Goal: Transaction & Acquisition: Purchase product/service

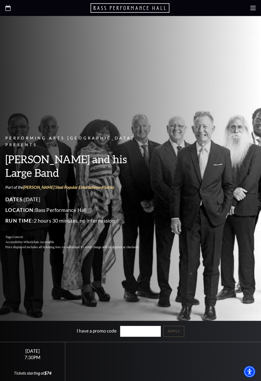
click at [244, 8] on div at bounding box center [130, 8] width 261 height 16
click at [251, 8] on use at bounding box center [252, 8] width 5 height 4
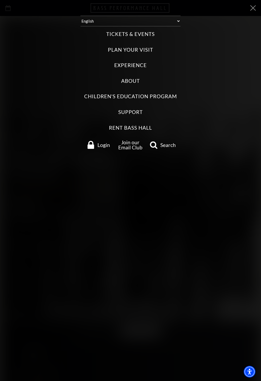
click at [119, 35] on label "Tickets & Events" at bounding box center [130, 34] width 48 height 7
click at [0, 0] on Events "Tickets & Events" at bounding box center [0, 0] width 0 height 0
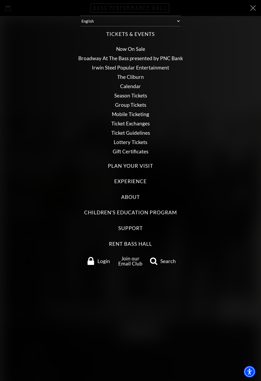
click at [129, 47] on link "Now On Sale" at bounding box center [130, 49] width 29 height 6
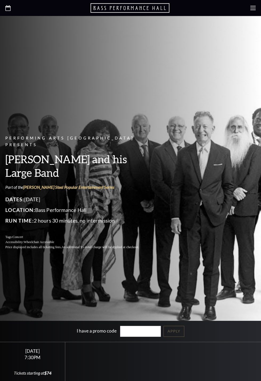
click at [250, 9] on icon at bounding box center [252, 7] width 5 height 5
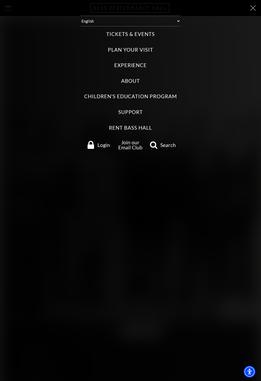
click at [117, 31] on label "Tickets & Events" at bounding box center [130, 34] width 48 height 7
click at [0, 0] on Events "Tickets & Events" at bounding box center [0, 0] width 0 height 0
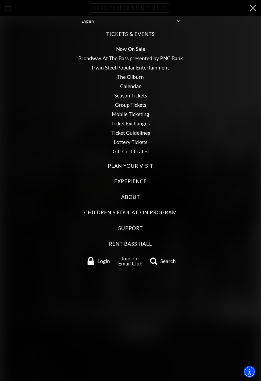
click at [125, 87] on link "Calendar" at bounding box center [130, 86] width 21 height 6
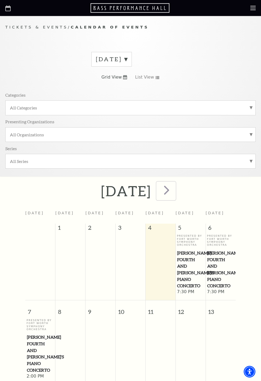
click at [174, 193] on span "next" at bounding box center [166, 189] width 15 height 15
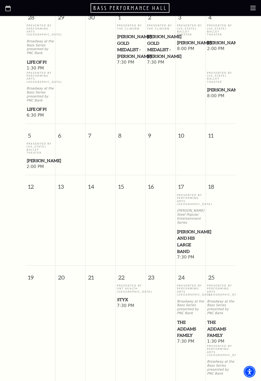
scroll to position [210, 0]
click at [186, 237] on span "[PERSON_NAME] and his Large Band" at bounding box center [190, 241] width 27 height 26
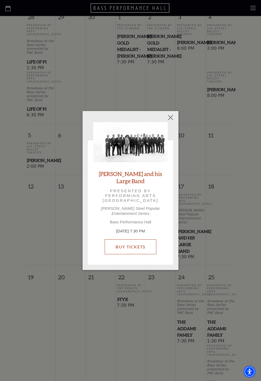
click at [109, 254] on link "Buy Tickets" at bounding box center [130, 246] width 51 height 15
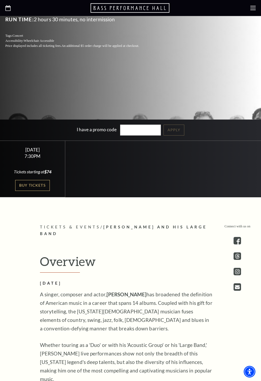
click at [20, 191] on link "Buy Tickets" at bounding box center [32, 185] width 35 height 11
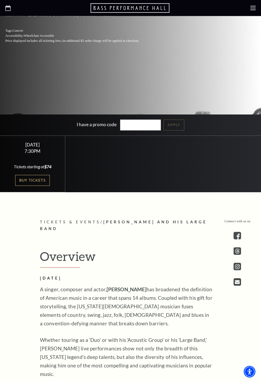
scroll to position [232, 0]
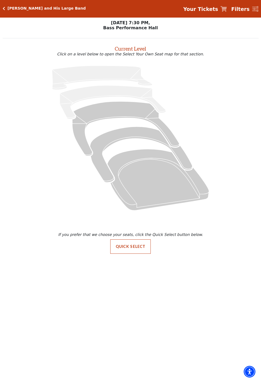
click at [139, 166] on icon "Orchestra / Parterre Circle - Seats Available: 144" at bounding box center [158, 179] width 102 height 61
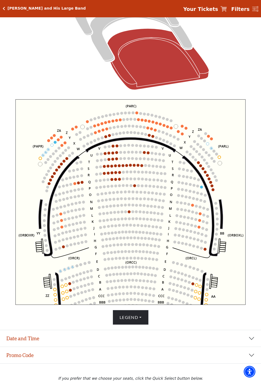
scroll to position [131, 0]
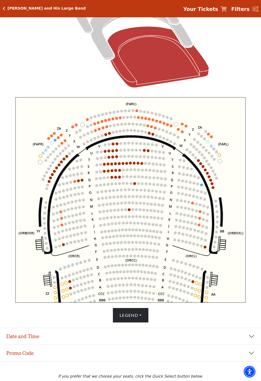
click at [62, 245] on circle at bounding box center [63, 244] width 3 height 3
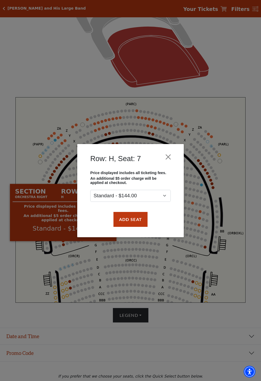
scroll to position [95, 0]
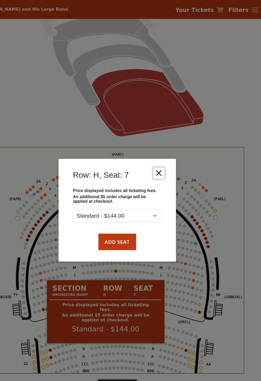
click at [167, 162] on button "Close" at bounding box center [168, 157] width 10 height 10
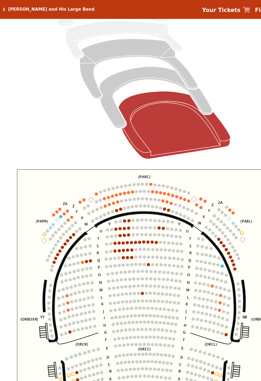
scroll to position [0, 0]
